Goal: Find specific page/section: Find specific page/section

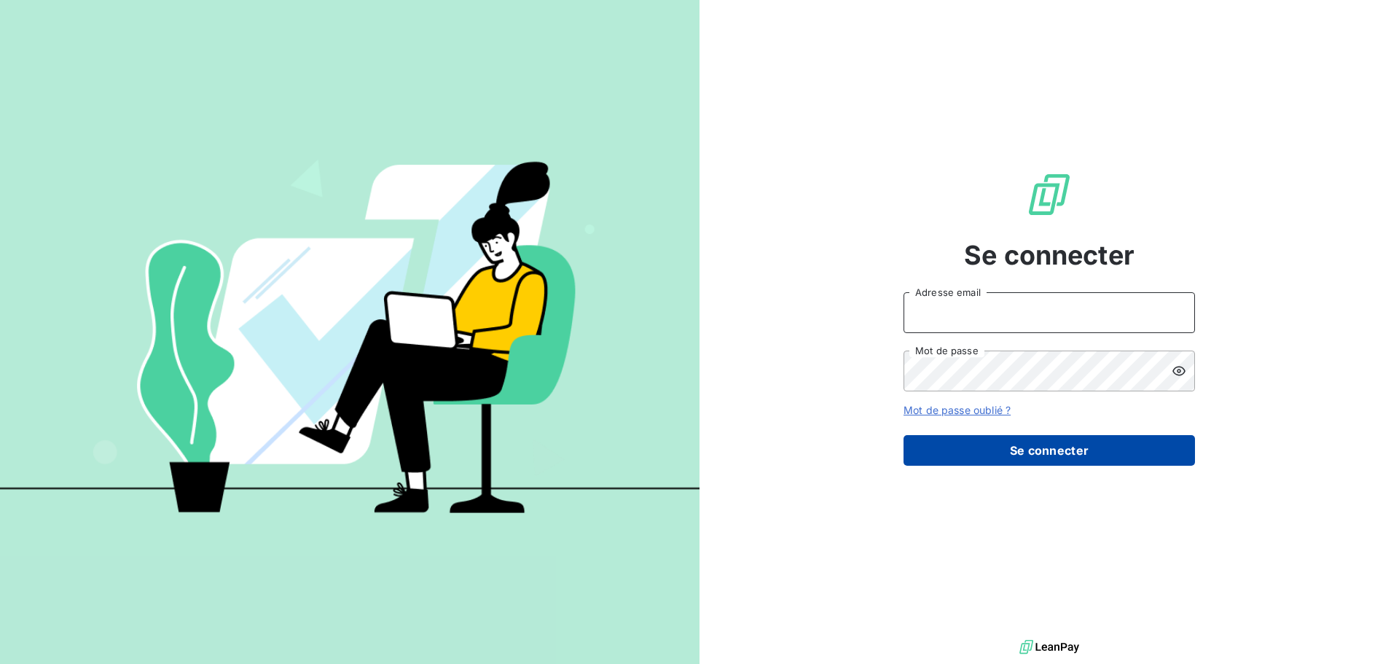
type input "[PERSON_NAME][EMAIL_ADDRESS][DOMAIN_NAME]"
click at [1065, 454] on button "Se connecter" at bounding box center [1049, 450] width 291 height 31
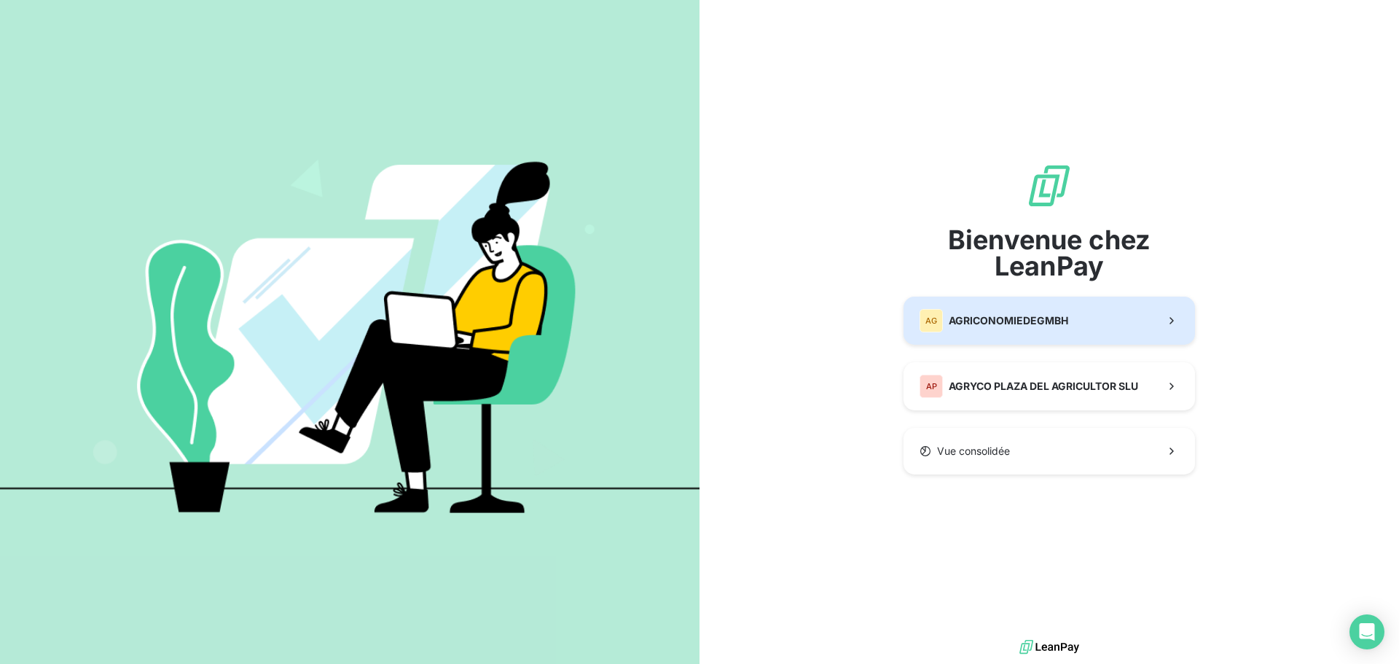
click at [1015, 329] on div "AG AGRICONOMIEDEGMBH" at bounding box center [994, 320] width 149 height 23
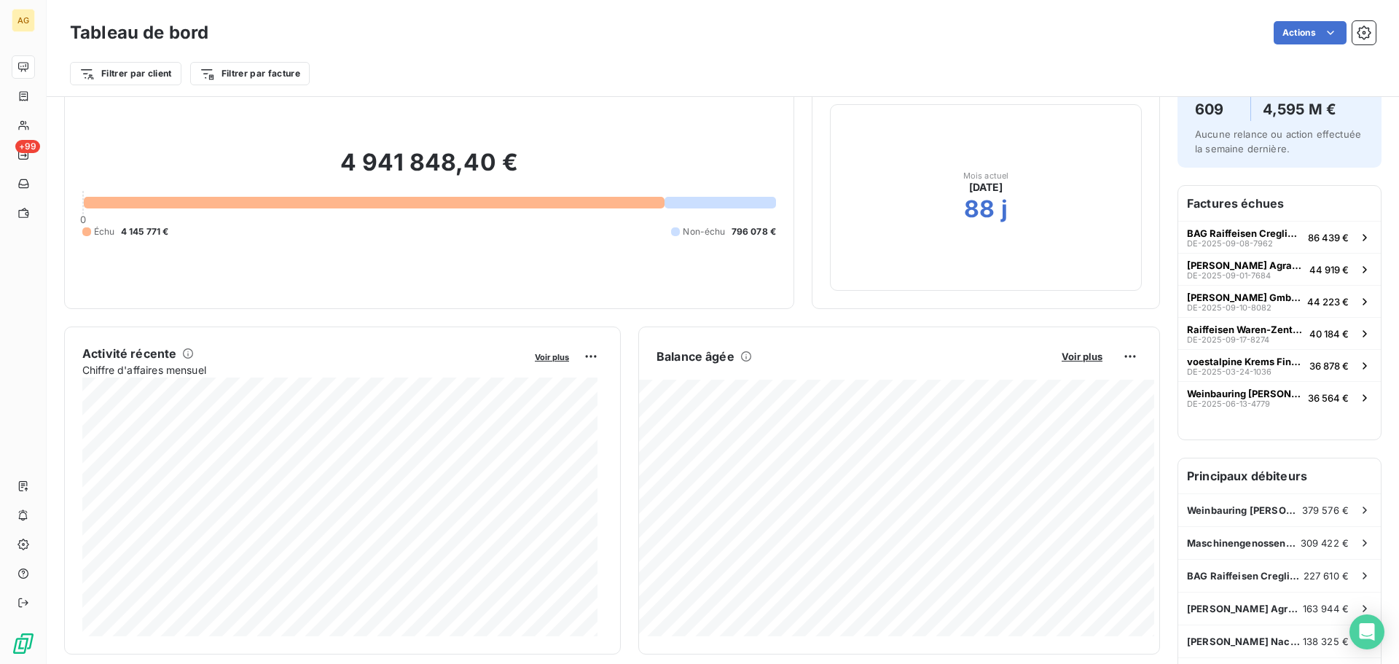
scroll to position [75, 0]
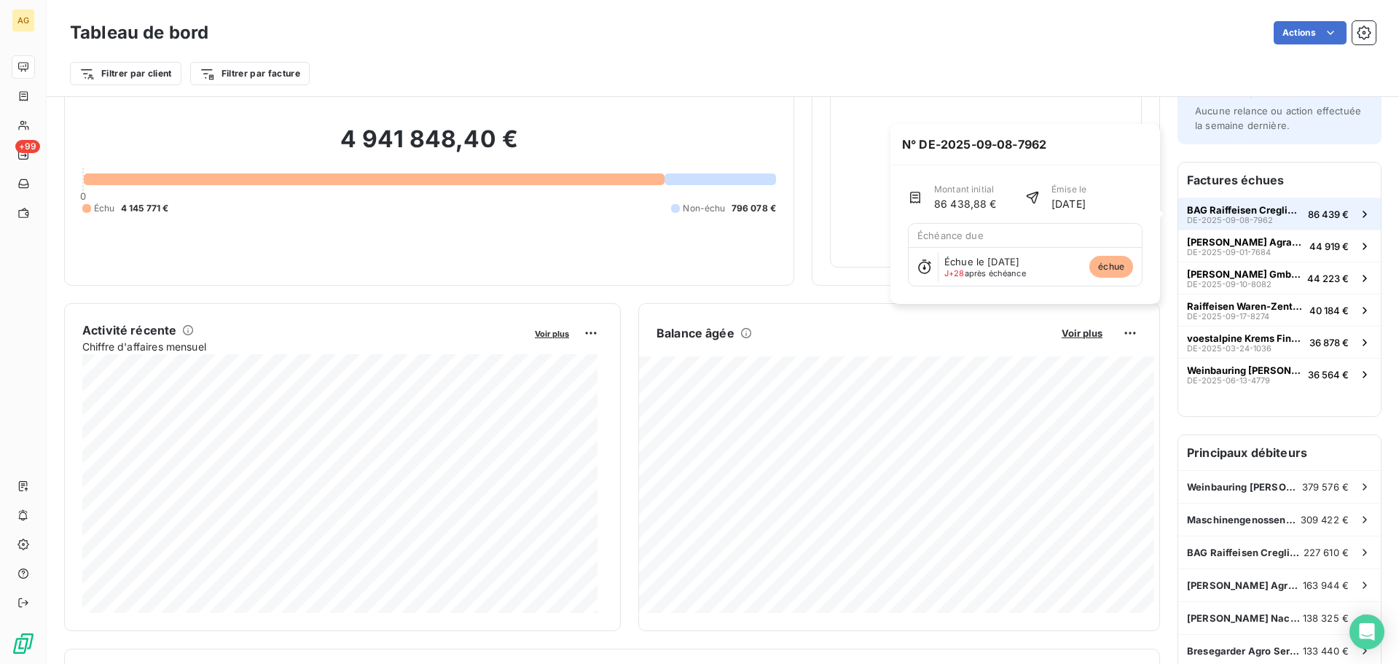
click at [1222, 214] on span "BAG Raiffeisen Creglingen eG" at bounding box center [1244, 210] width 115 height 12
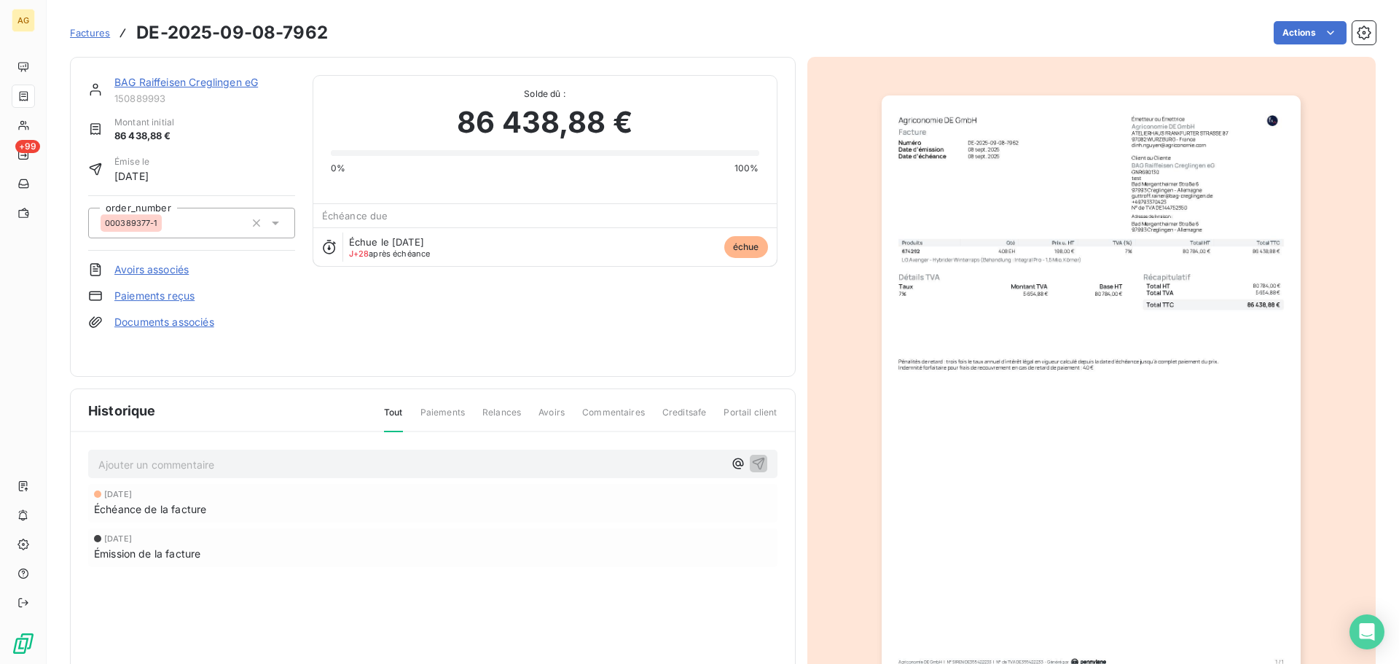
click at [186, 87] on link "BAG Raiffeisen Creglingen eG" at bounding box center [186, 82] width 144 height 12
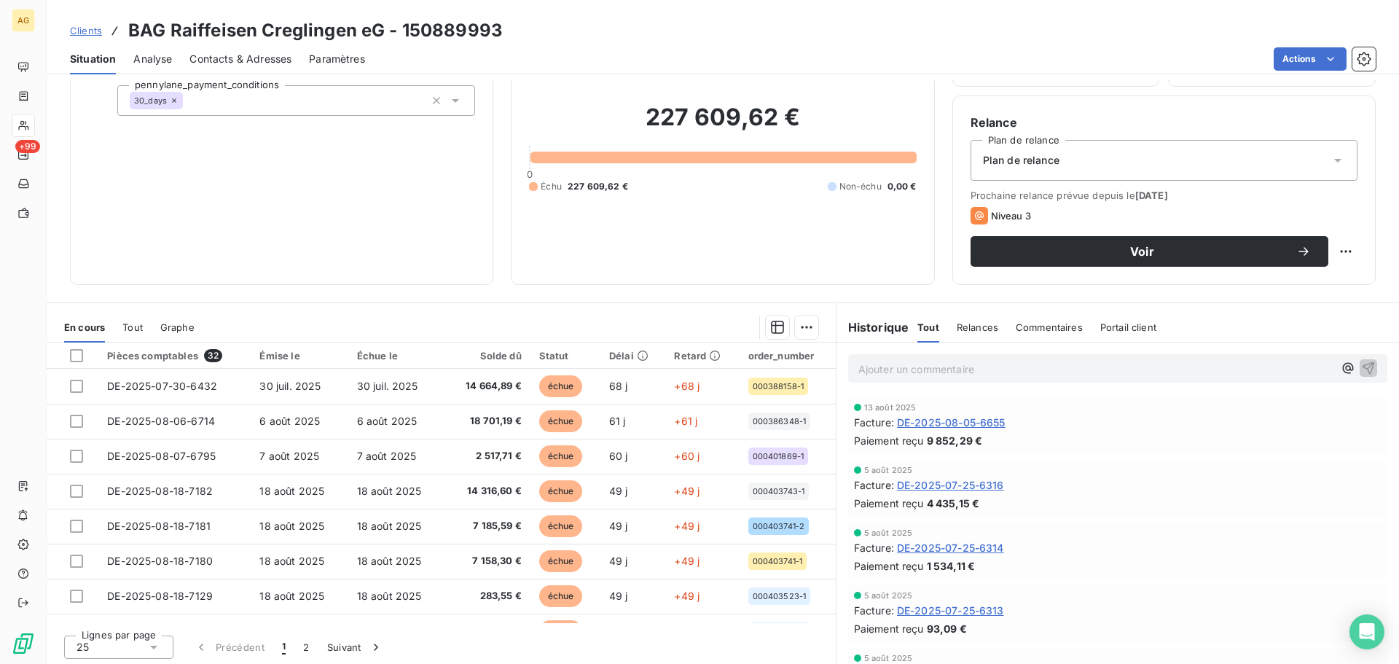
scroll to position [98, 0]
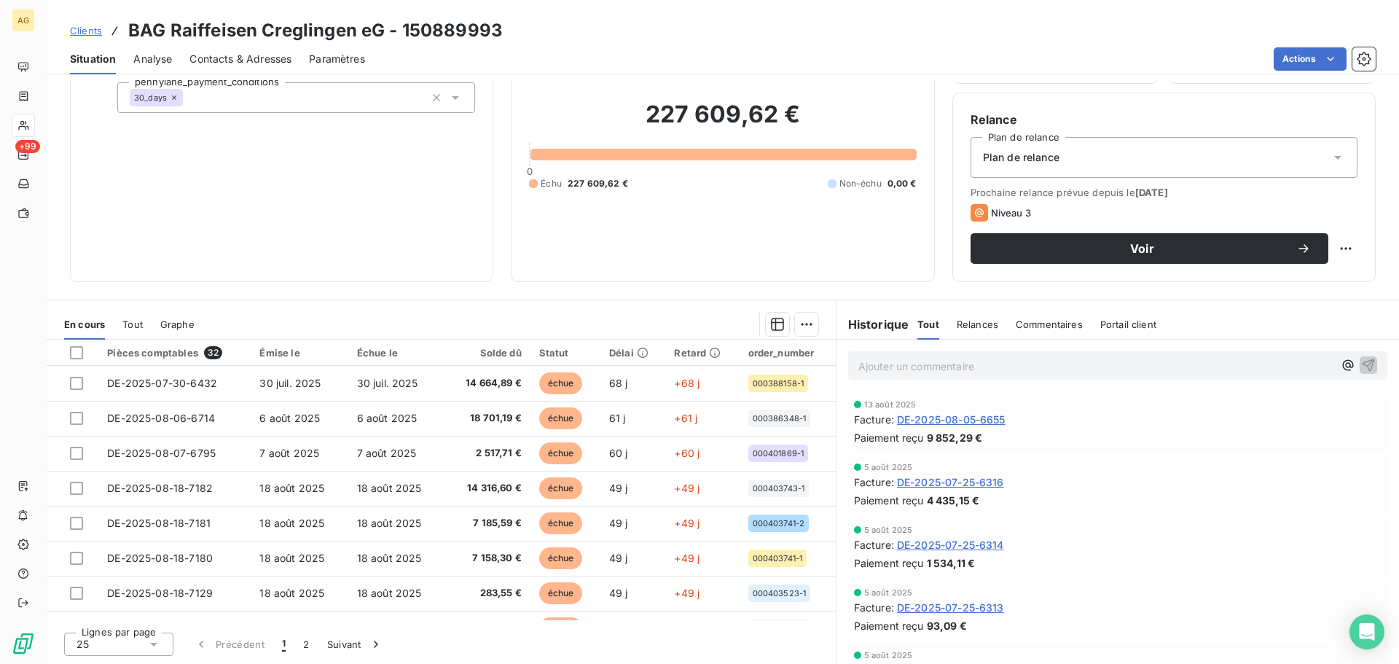
click at [1129, 326] on span "Portail client" at bounding box center [1128, 324] width 56 height 12
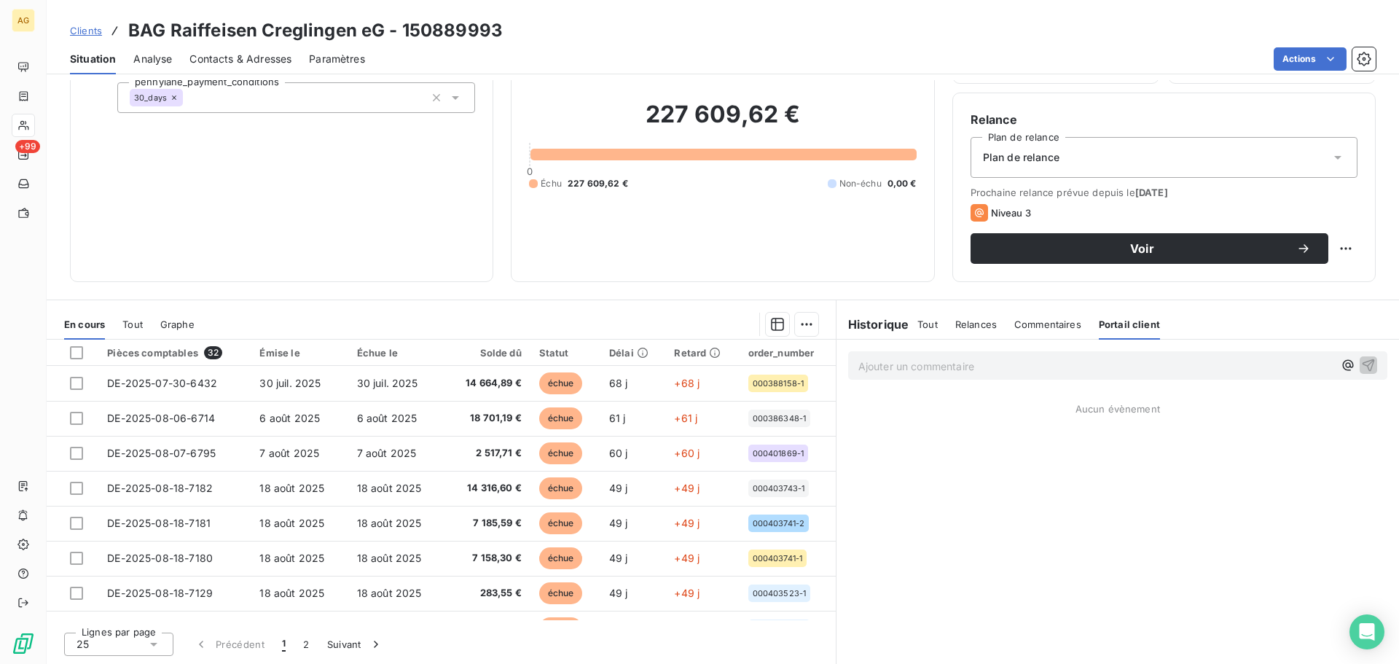
click at [1024, 325] on span "Commentaires" at bounding box center [1047, 324] width 67 height 12
click at [923, 332] on div "Tout" at bounding box center [927, 324] width 20 height 31
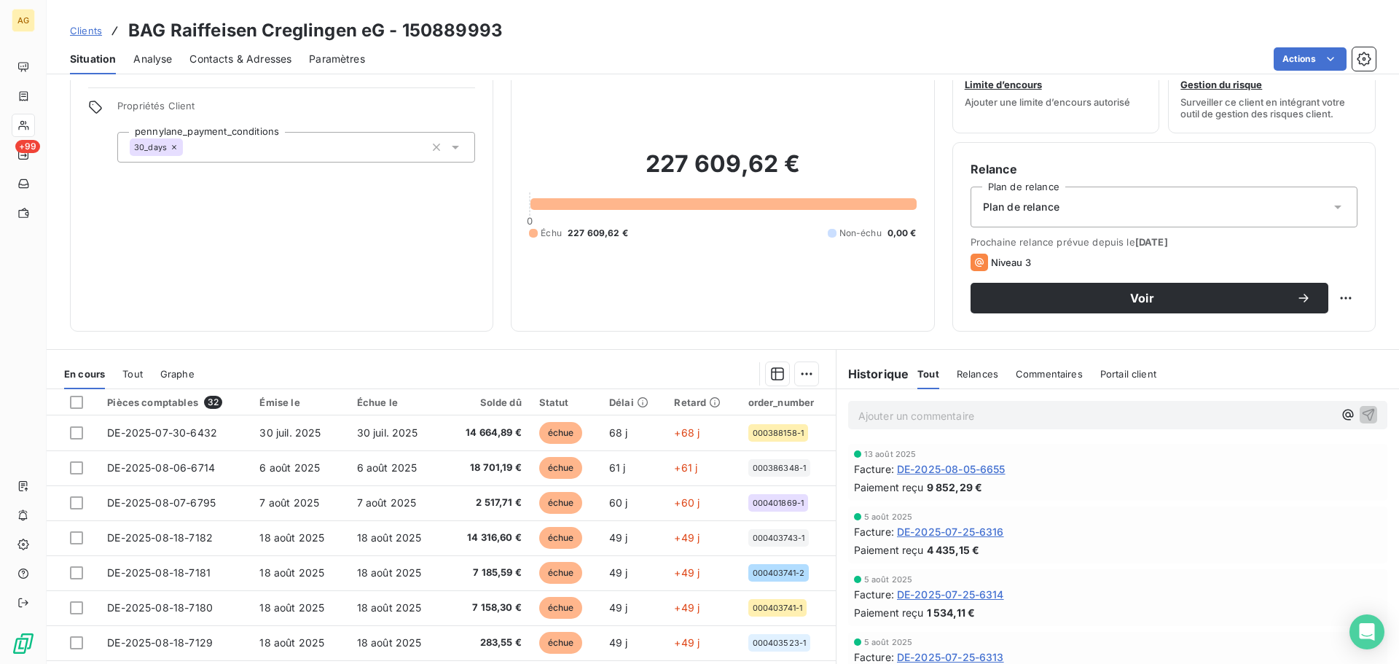
scroll to position [0, 0]
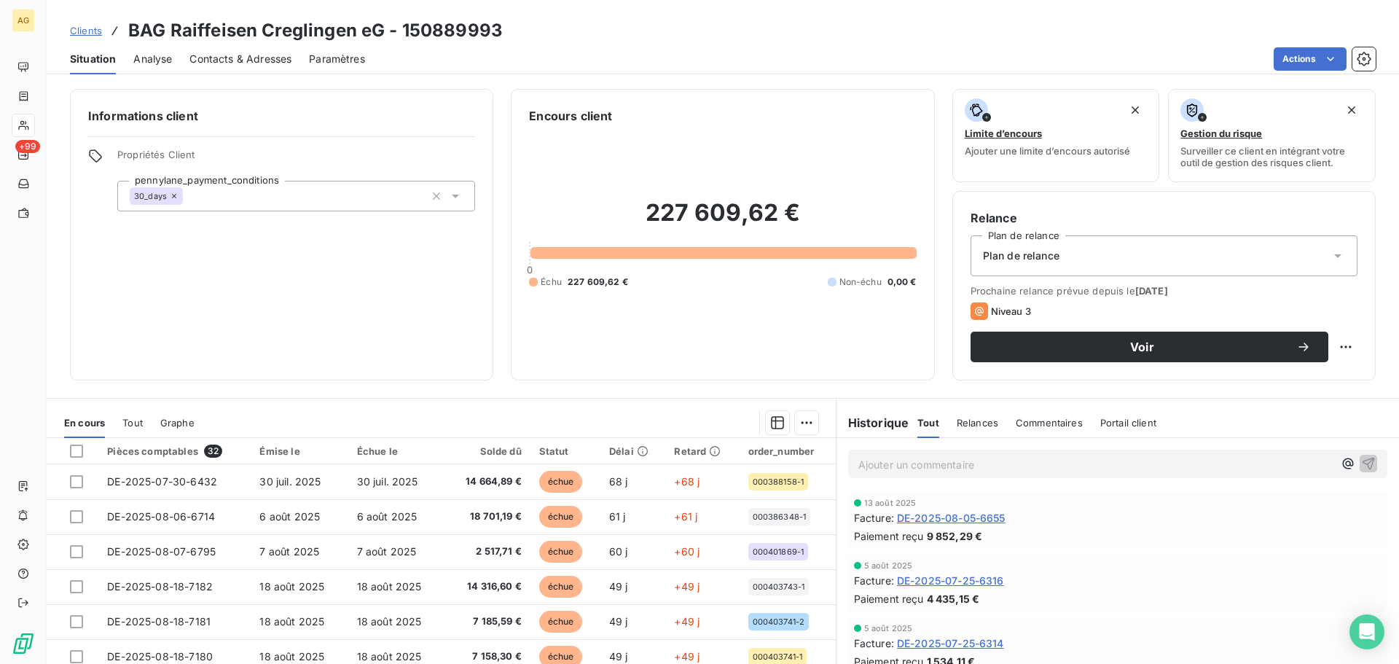
click at [247, 55] on span "Contacts & Adresses" at bounding box center [240, 59] width 102 height 15
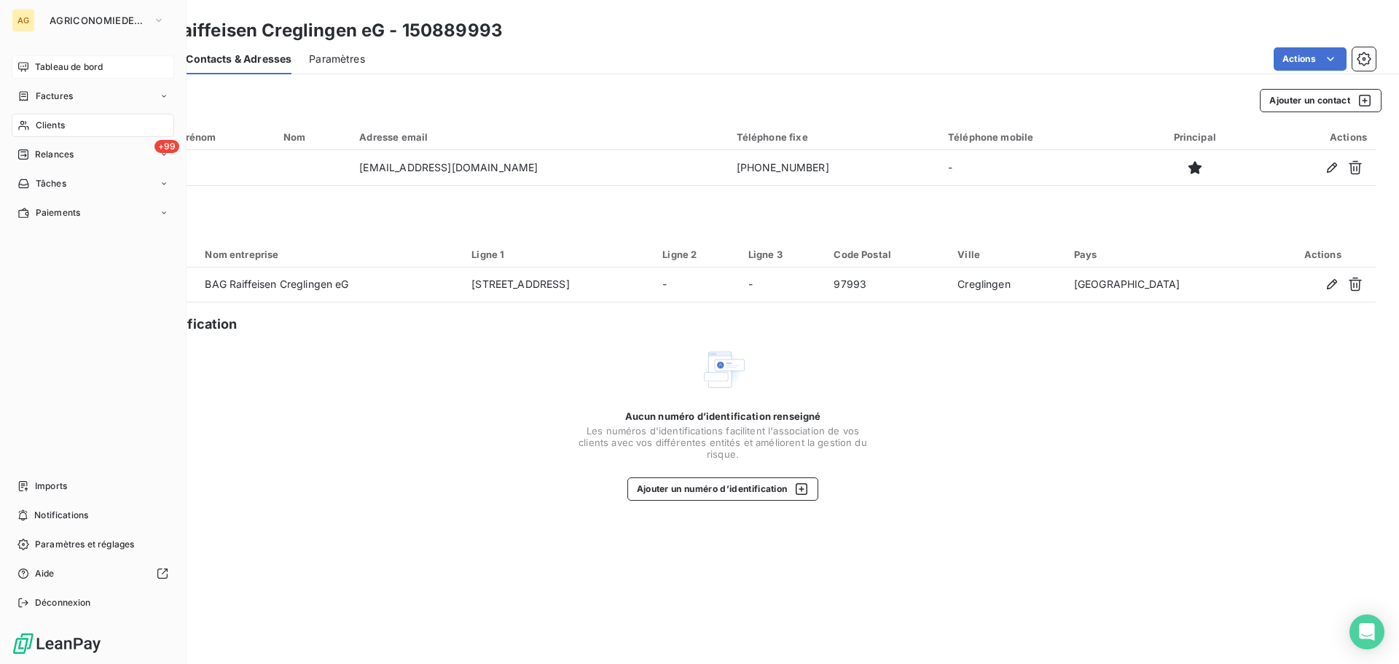
click at [55, 66] on span "Tableau de bord" at bounding box center [69, 66] width 68 height 13
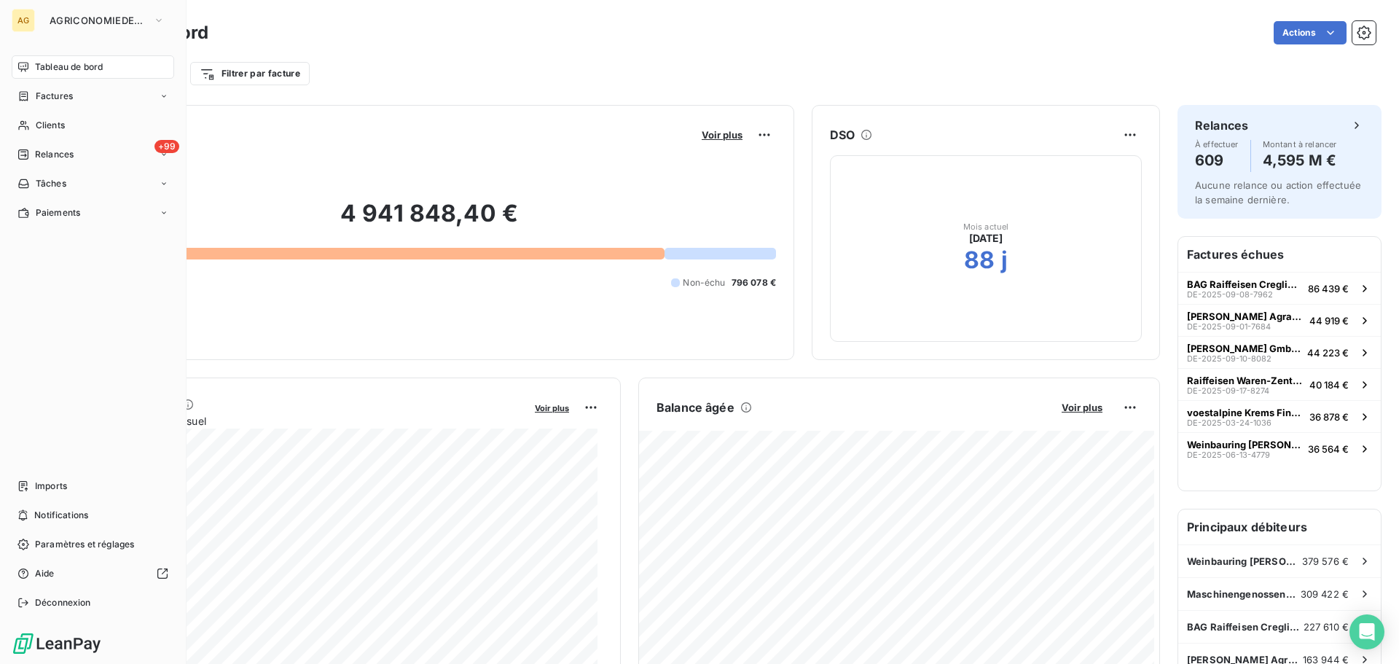
click at [27, 18] on div "AG" at bounding box center [23, 20] width 23 height 23
click at [154, 19] on icon "button" at bounding box center [159, 20] width 12 height 15
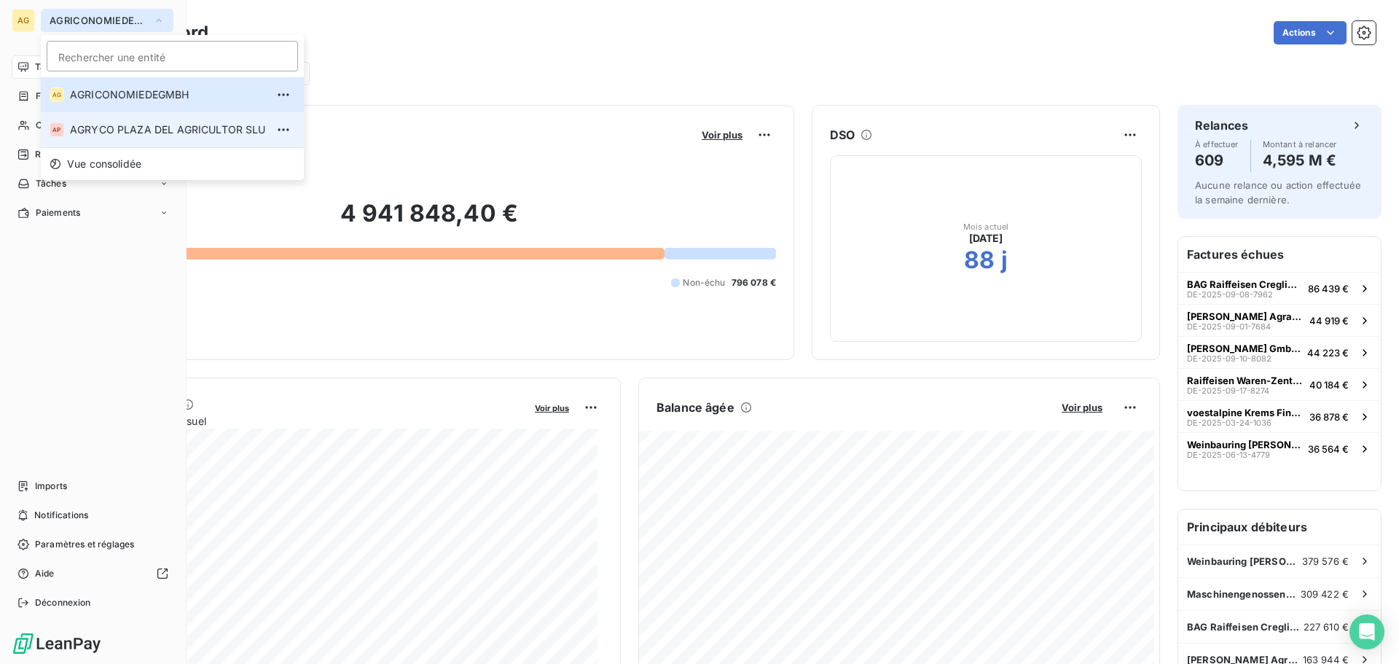
click at [121, 128] on span "AGRYCO PLAZA DEL AGRICULTOR SLU" at bounding box center [168, 129] width 196 height 15
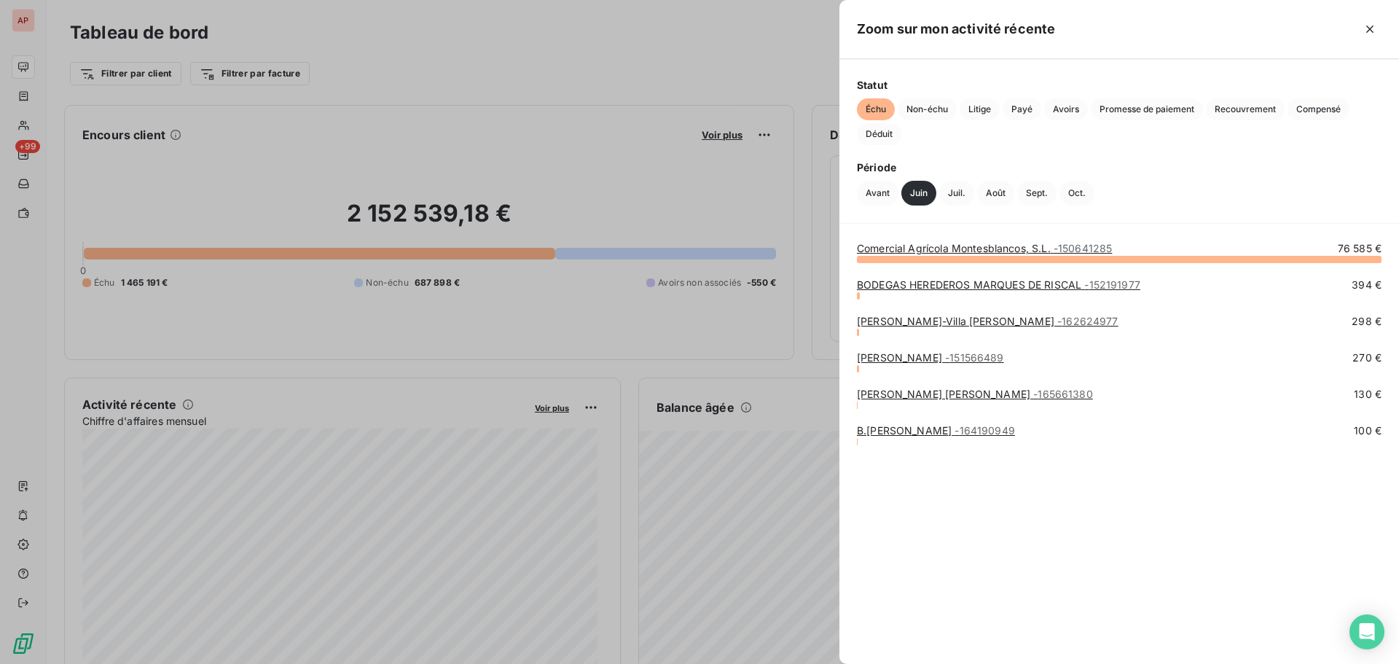
click at [315, 400] on div at bounding box center [699, 332] width 1399 height 664
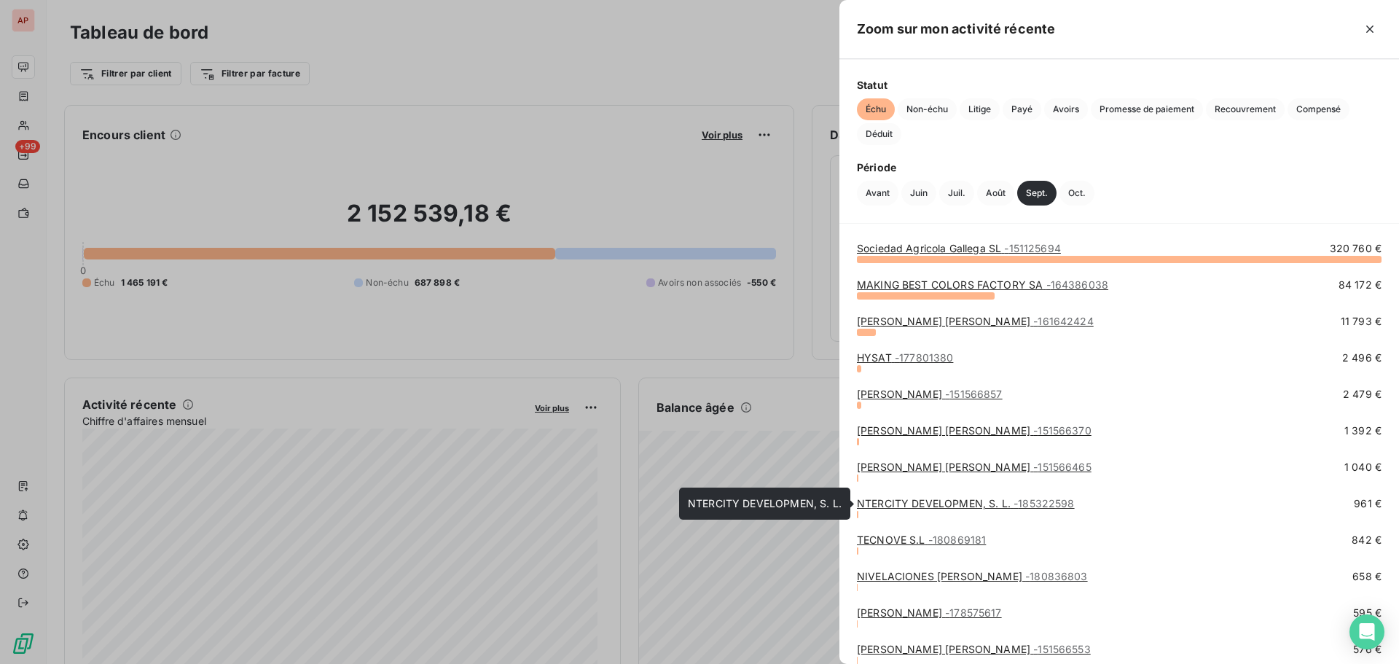
click at [905, 504] on link "NTERCITY DEVELOPMEN, S. L. - 185322598" at bounding box center [966, 503] width 218 height 12
